Goal: Transaction & Acquisition: Purchase product/service

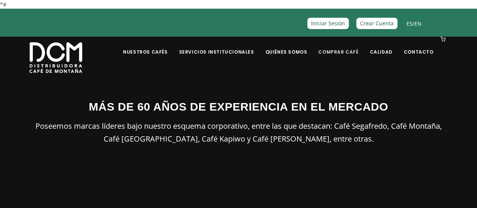
click at [341, 54] on link "Comprar Café" at bounding box center [338, 46] width 49 height 18
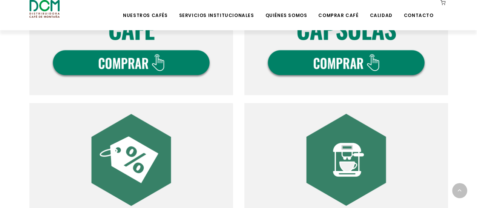
scroll to position [490, 0]
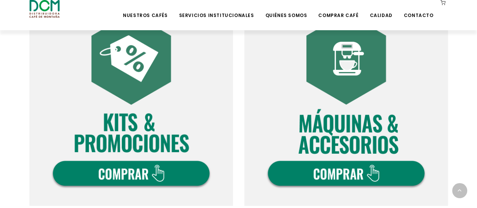
click at [329, 128] on img at bounding box center [346, 104] width 204 height 204
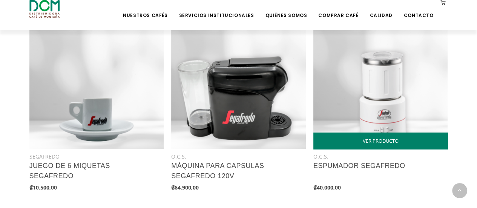
scroll to position [377, 0]
